Goal: Transaction & Acquisition: Download file/media

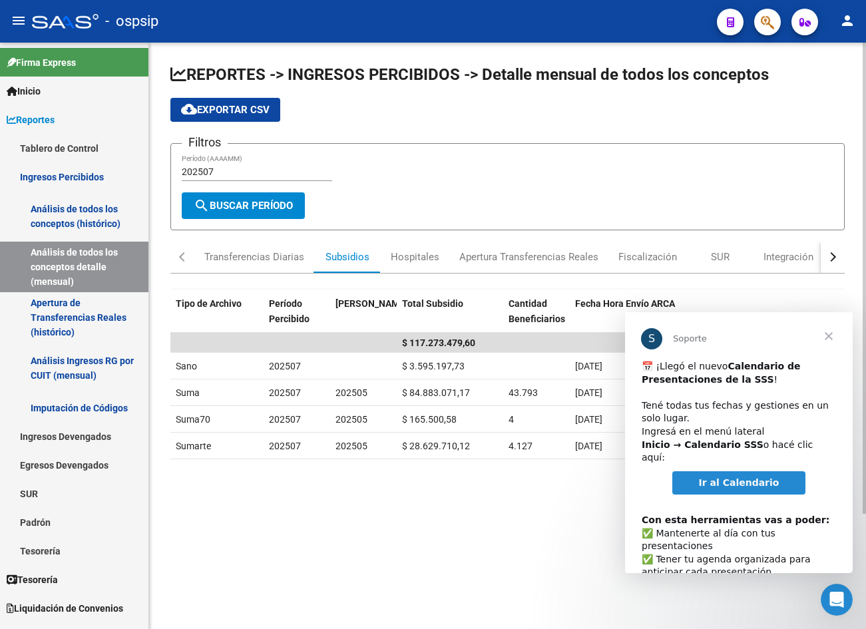
click at [229, 169] on input "202507" at bounding box center [257, 171] width 150 height 11
type input "202508"
click at [249, 260] on div "Transferencias Diarias" at bounding box center [254, 257] width 100 height 15
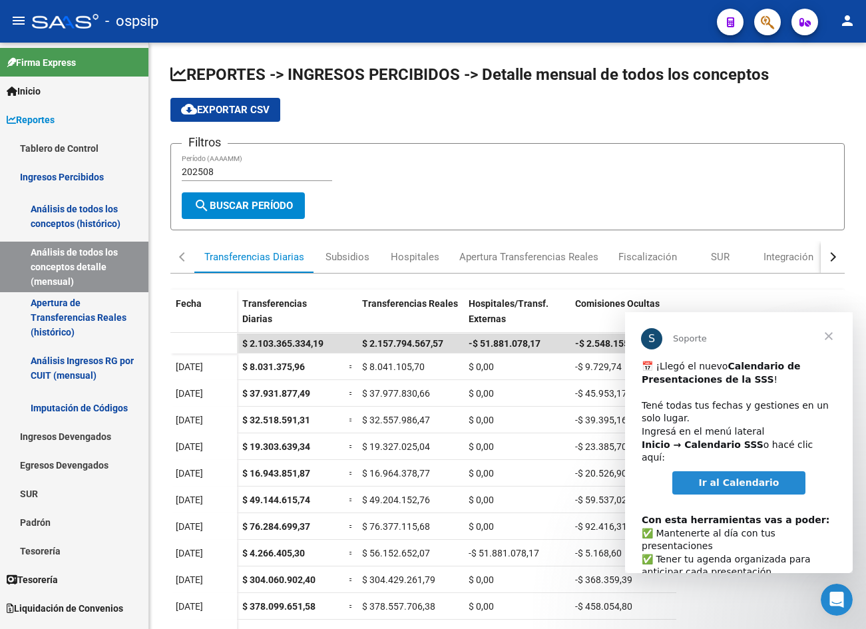
click at [827, 338] on span "Cerrar" at bounding box center [829, 336] width 48 height 48
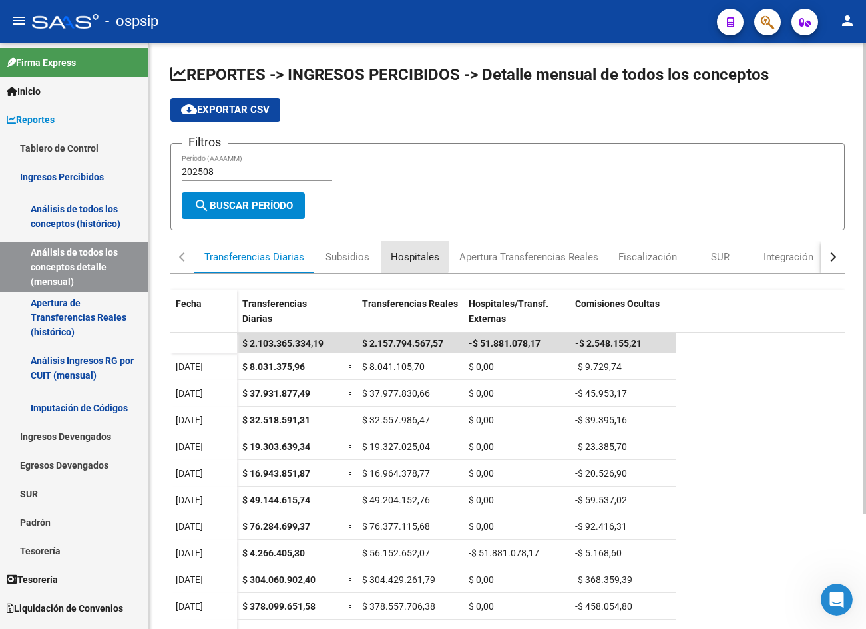
click at [382, 255] on div "Hospitales" at bounding box center [415, 257] width 69 height 32
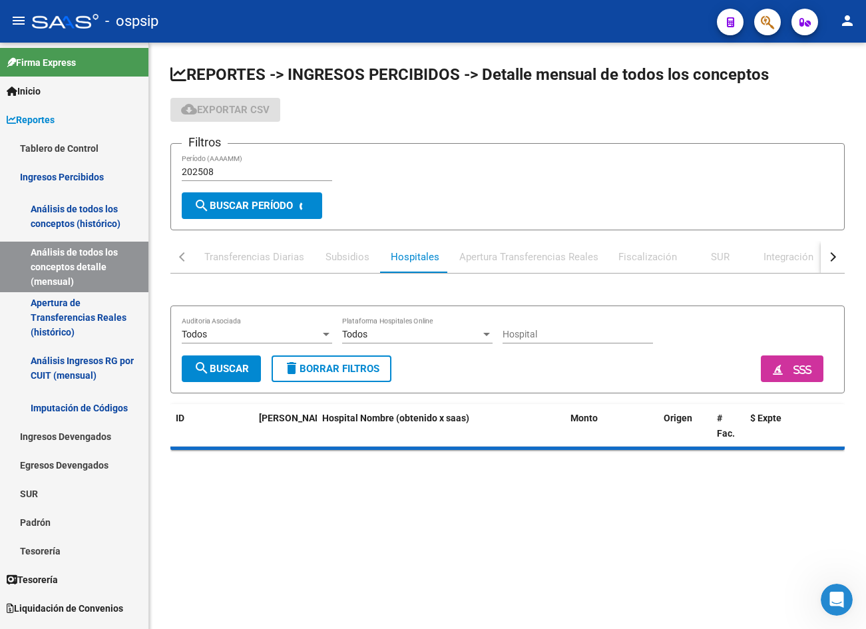
click at [500, 257] on div "Apertura Transferencias Reales" at bounding box center [528, 257] width 139 height 15
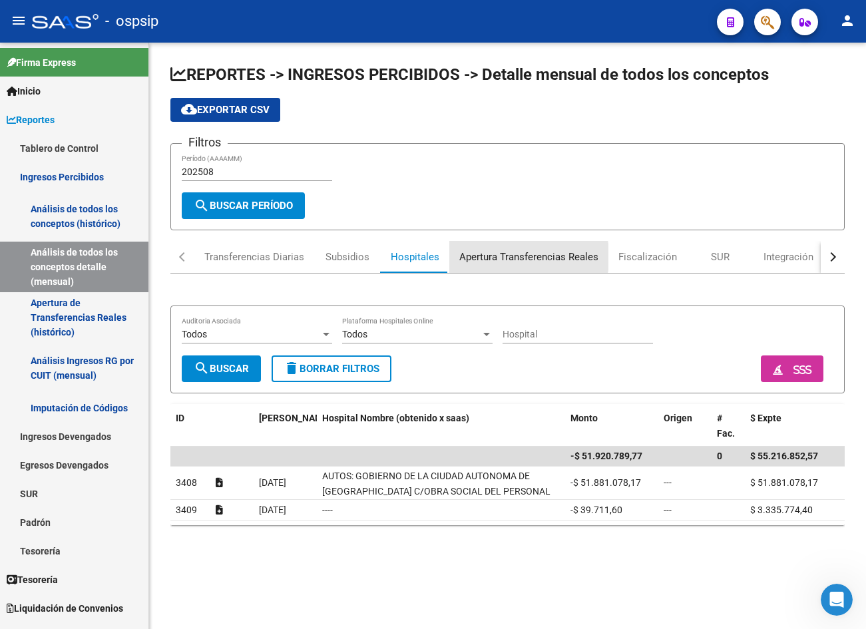
click at [484, 257] on div "Apertura Transferencias Reales" at bounding box center [528, 257] width 139 height 15
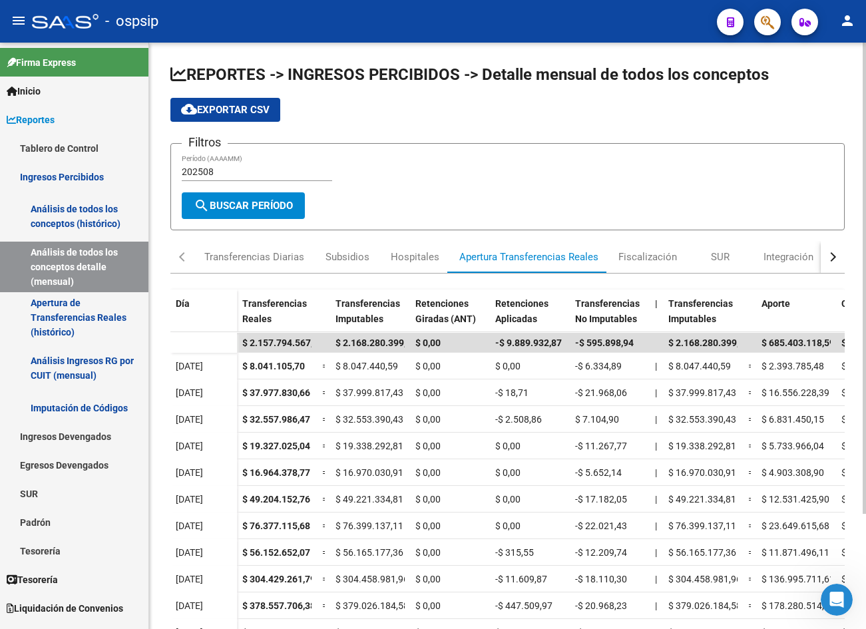
click at [257, 112] on span "cloud_download Exportar CSV" at bounding box center [225, 110] width 89 height 12
click at [415, 255] on div "Hospitales" at bounding box center [415, 257] width 49 height 15
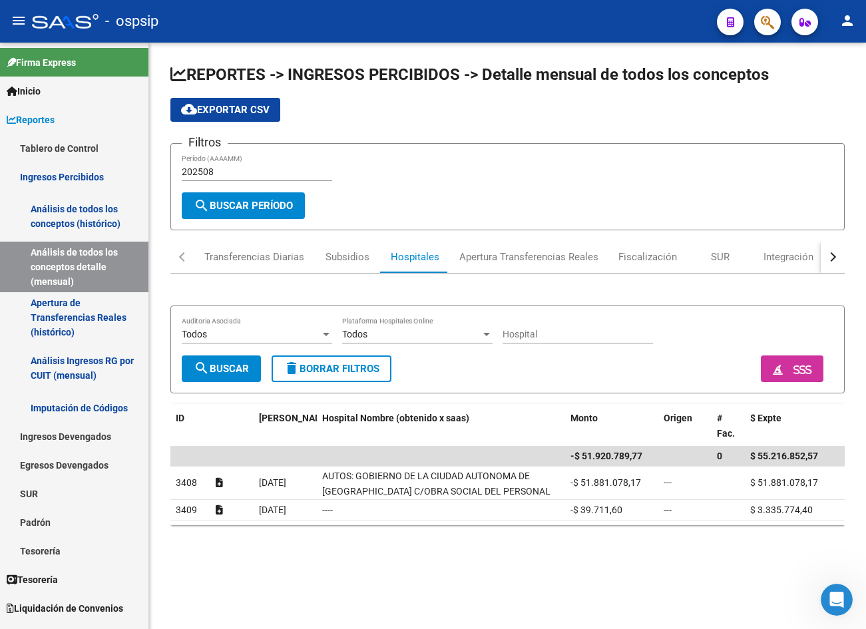
click at [258, 107] on span "cloud_download Exportar CSV" at bounding box center [225, 110] width 89 height 12
click at [276, 258] on div "Transferencias Diarias" at bounding box center [254, 257] width 100 height 15
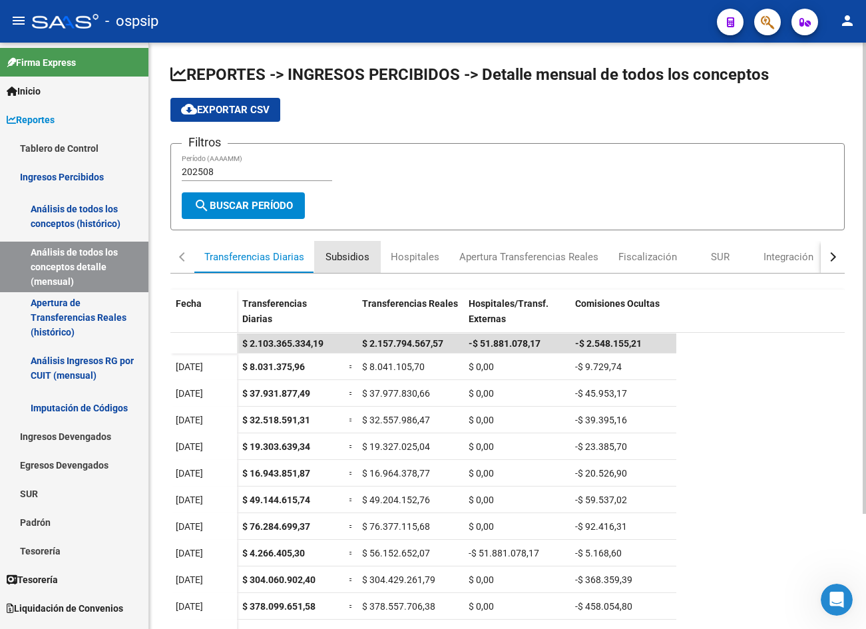
click at [350, 257] on div "Subsidios" at bounding box center [347, 257] width 44 height 15
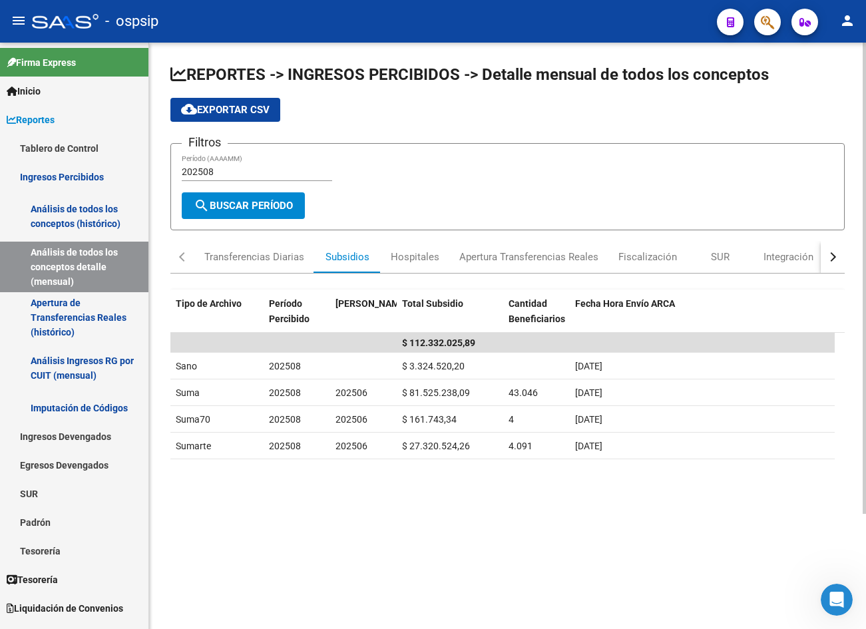
click at [231, 111] on span "cloud_download Exportar CSV" at bounding box center [225, 110] width 89 height 12
click at [566, 258] on div "Apertura Transferencias Reales" at bounding box center [528, 257] width 139 height 15
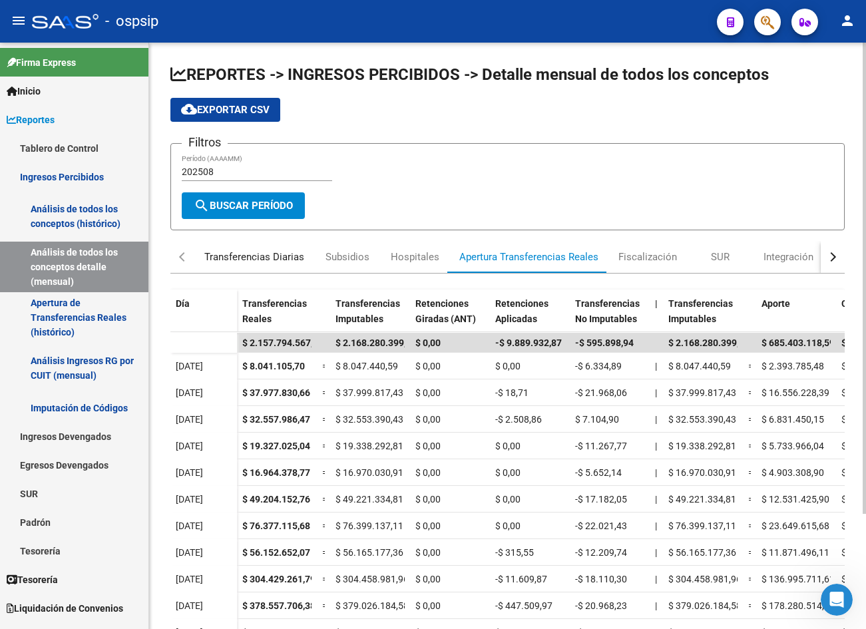
click at [242, 249] on div "Transferencias Diarias" at bounding box center [254, 257] width 120 height 32
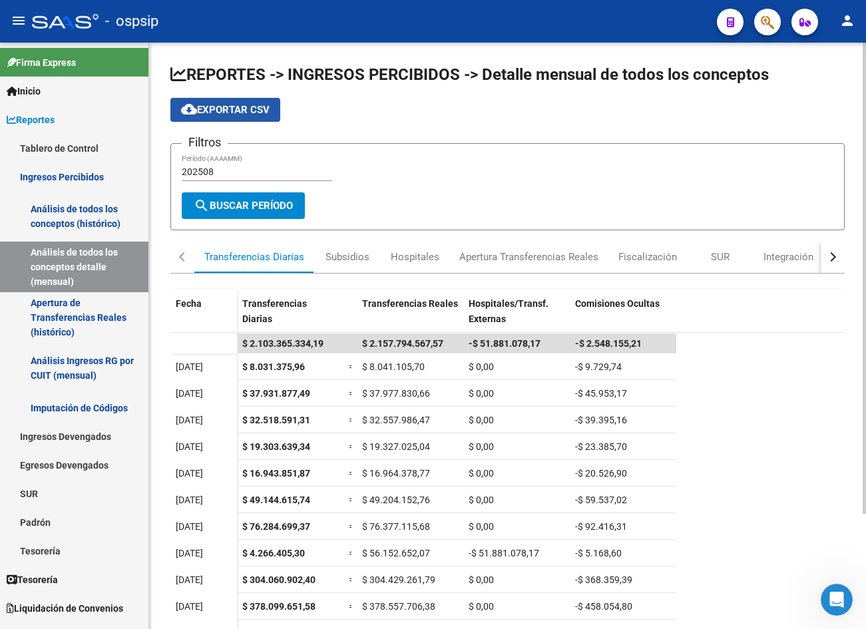
click at [226, 109] on span "cloud_download Exportar CSV" at bounding box center [225, 110] width 89 height 12
click at [538, 120] on div "cloud_download Exportar CSV" at bounding box center [507, 110] width 674 height 24
